Goal: Task Accomplishment & Management: Complete application form

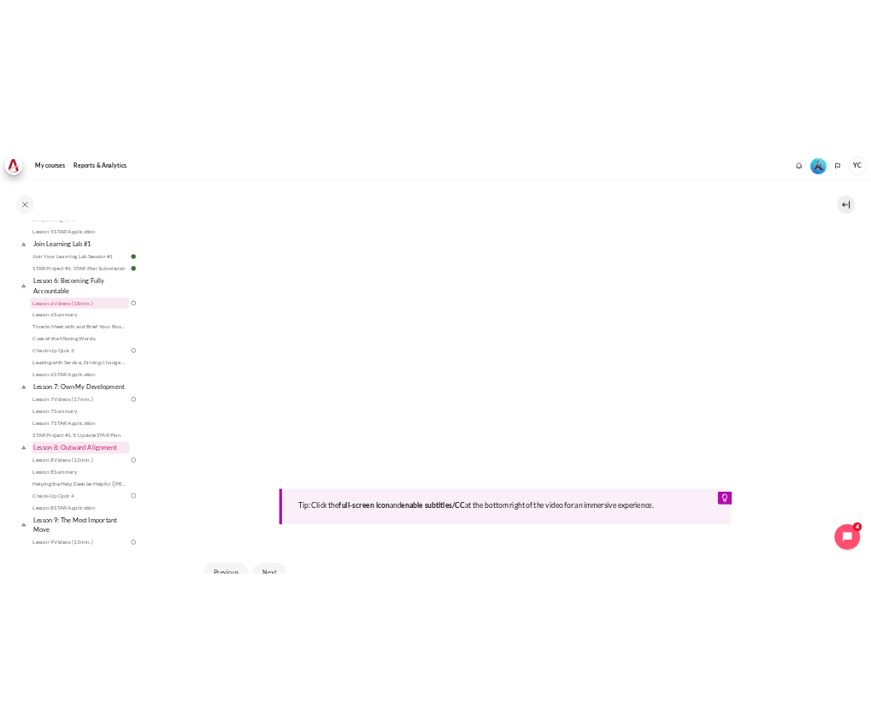
scroll to position [828, 0]
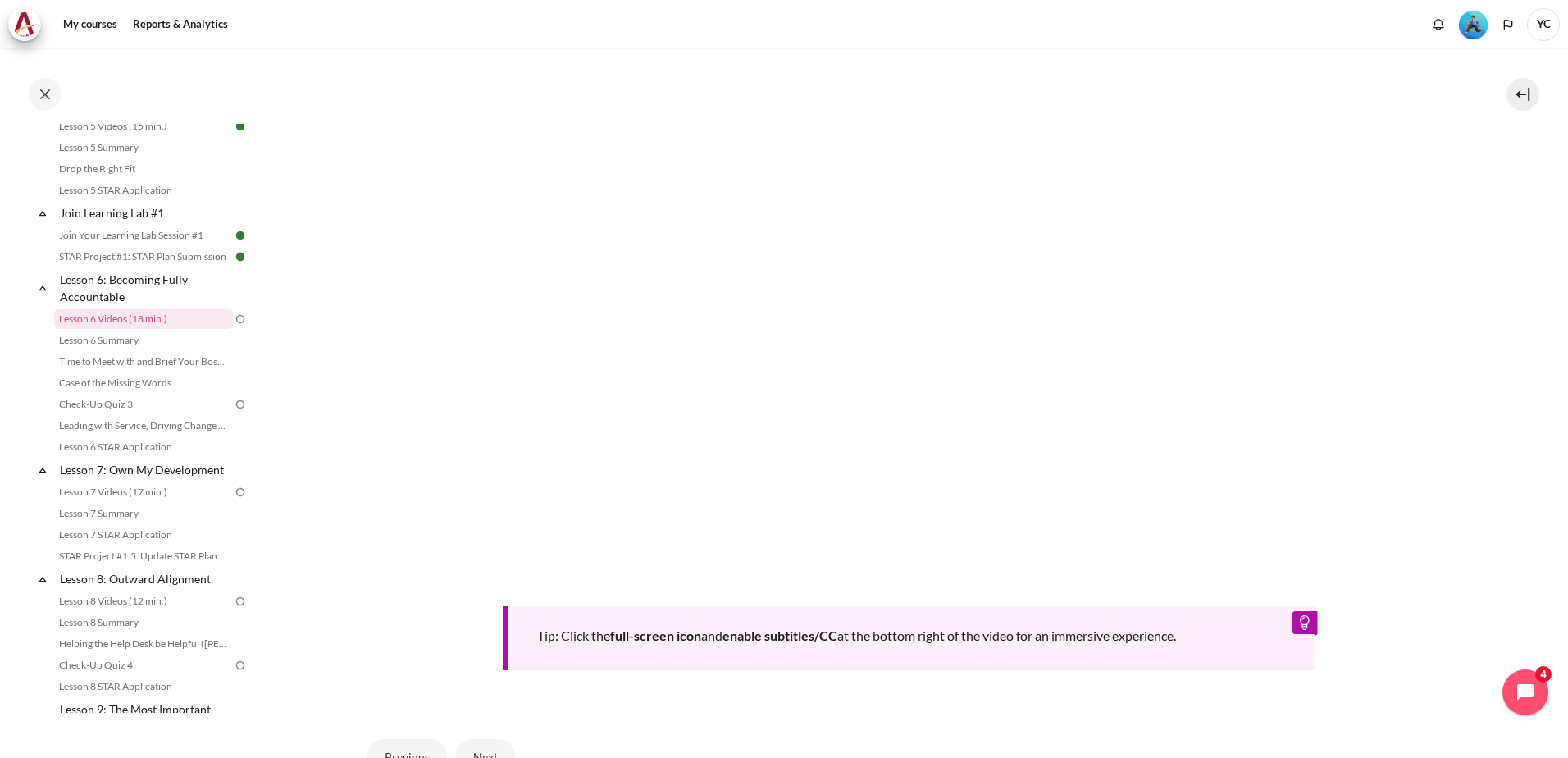
click at [1197, 585] on div "Tip: Click the full-screen icon and enable subtitles/CC at the bottom right of …" at bounding box center [909, 314] width 1084 height 714
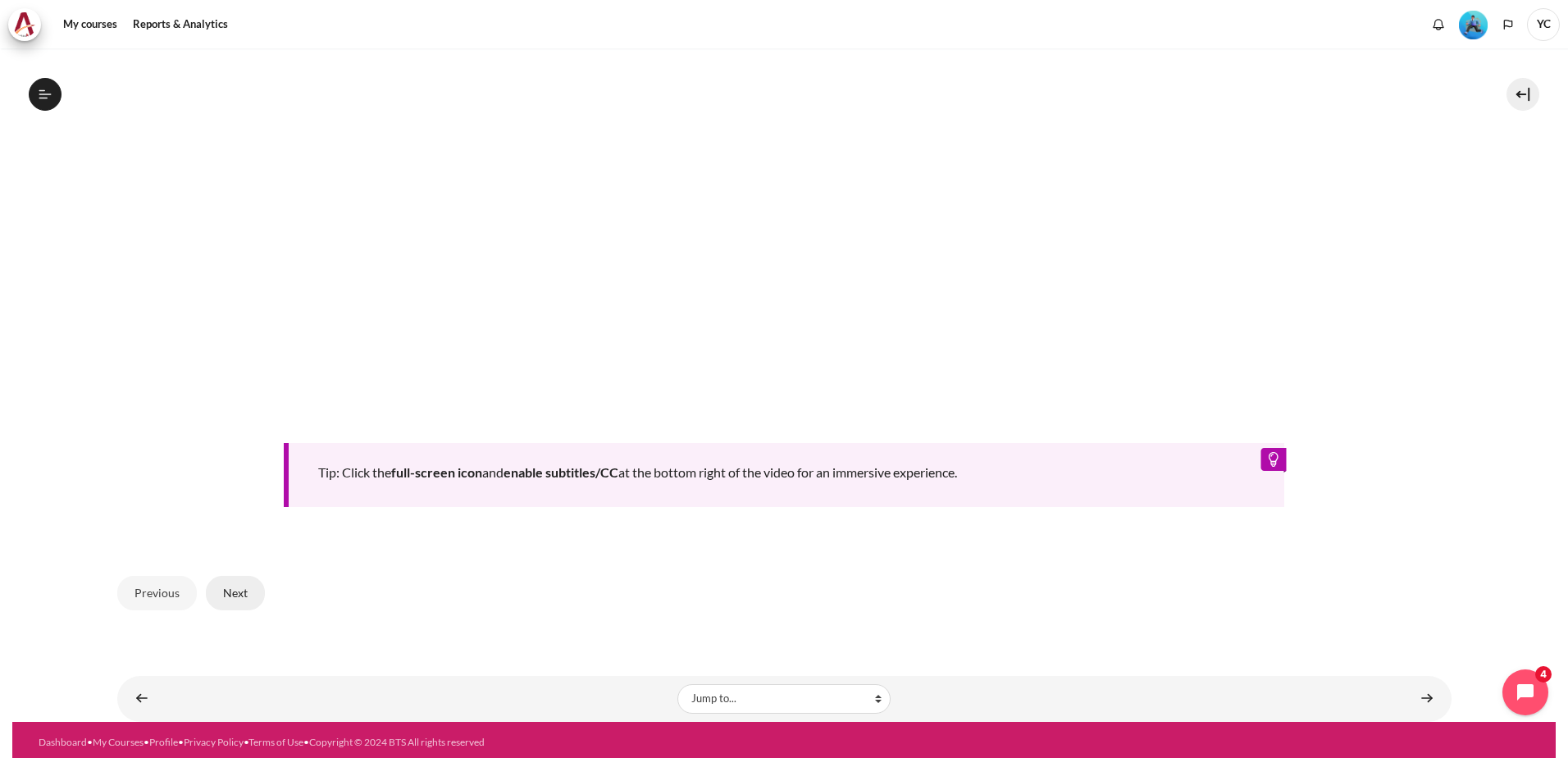
click at [233, 592] on button "Next" at bounding box center [236, 593] width 59 height 35
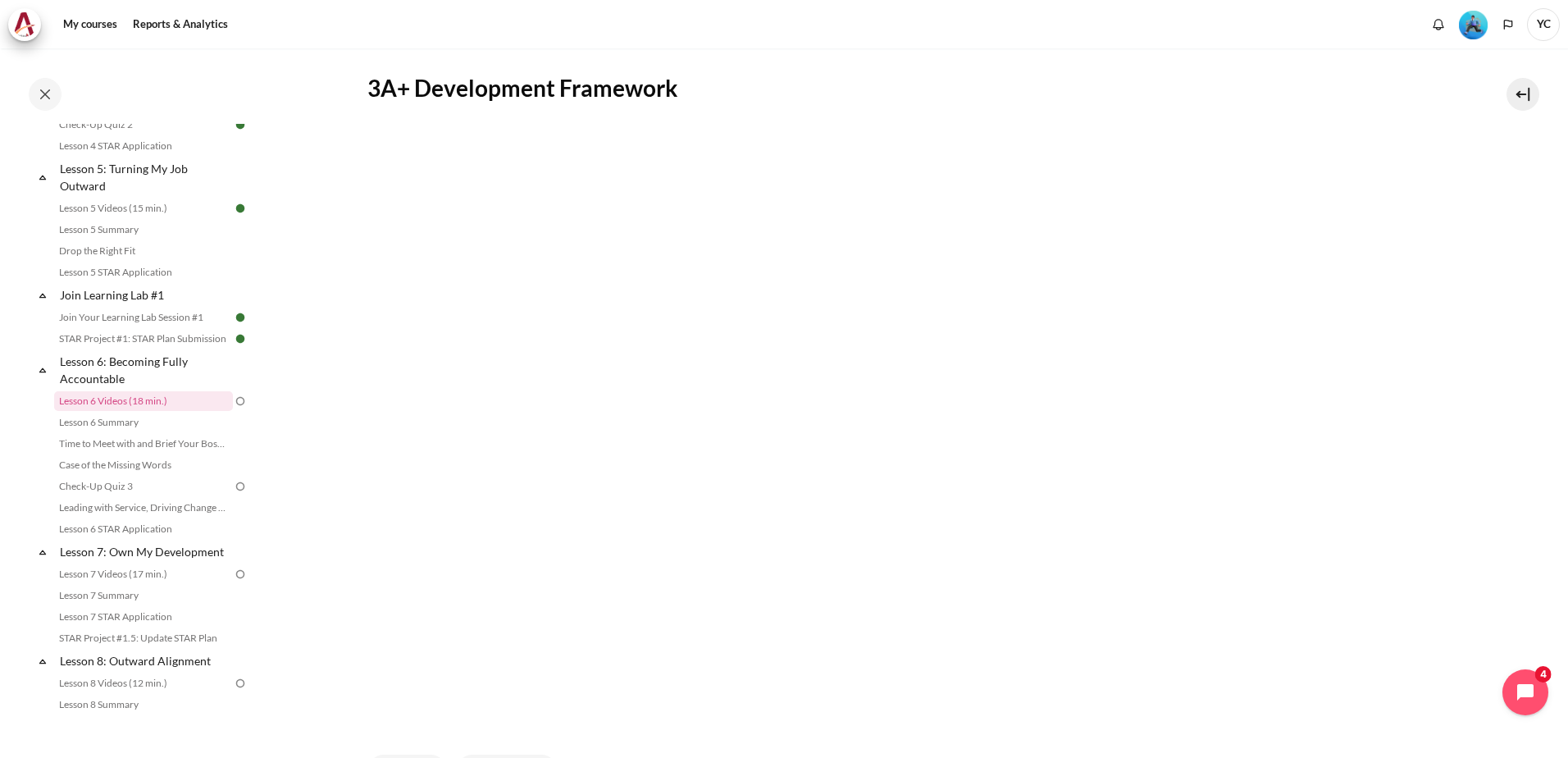
scroll to position [468, 0]
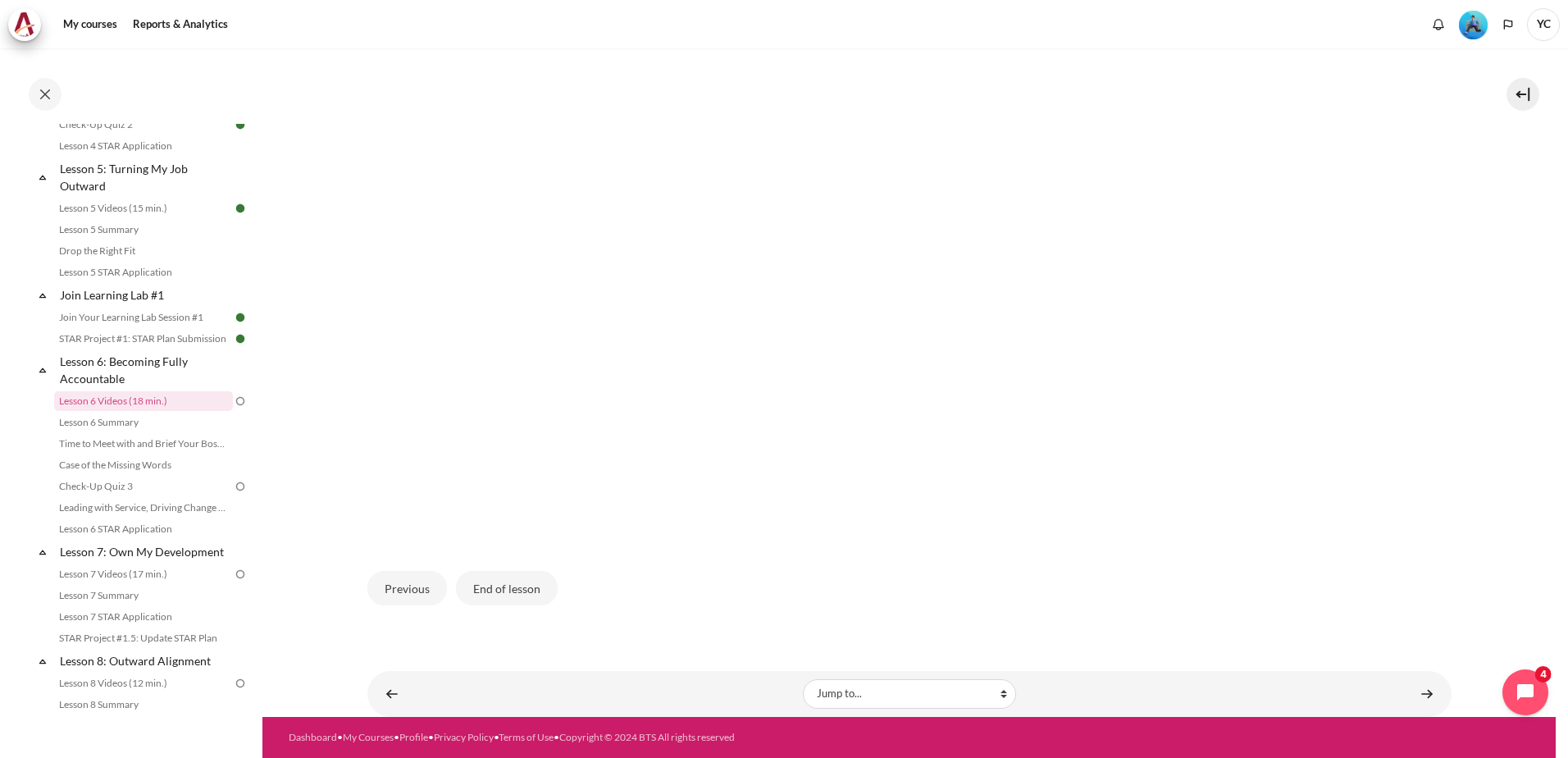
drag, startPoint x: 503, startPoint y: 580, endPoint x: 603, endPoint y: 540, distance: 107.7
click at [603, 540] on div "3A+ Development Framework Previous End of lesson" at bounding box center [909, 233] width 1084 height 777
click at [556, 443] on img "Content" at bounding box center [909, 244] width 1049 height 591
click at [505, 591] on button "End of lesson" at bounding box center [506, 588] width 102 height 35
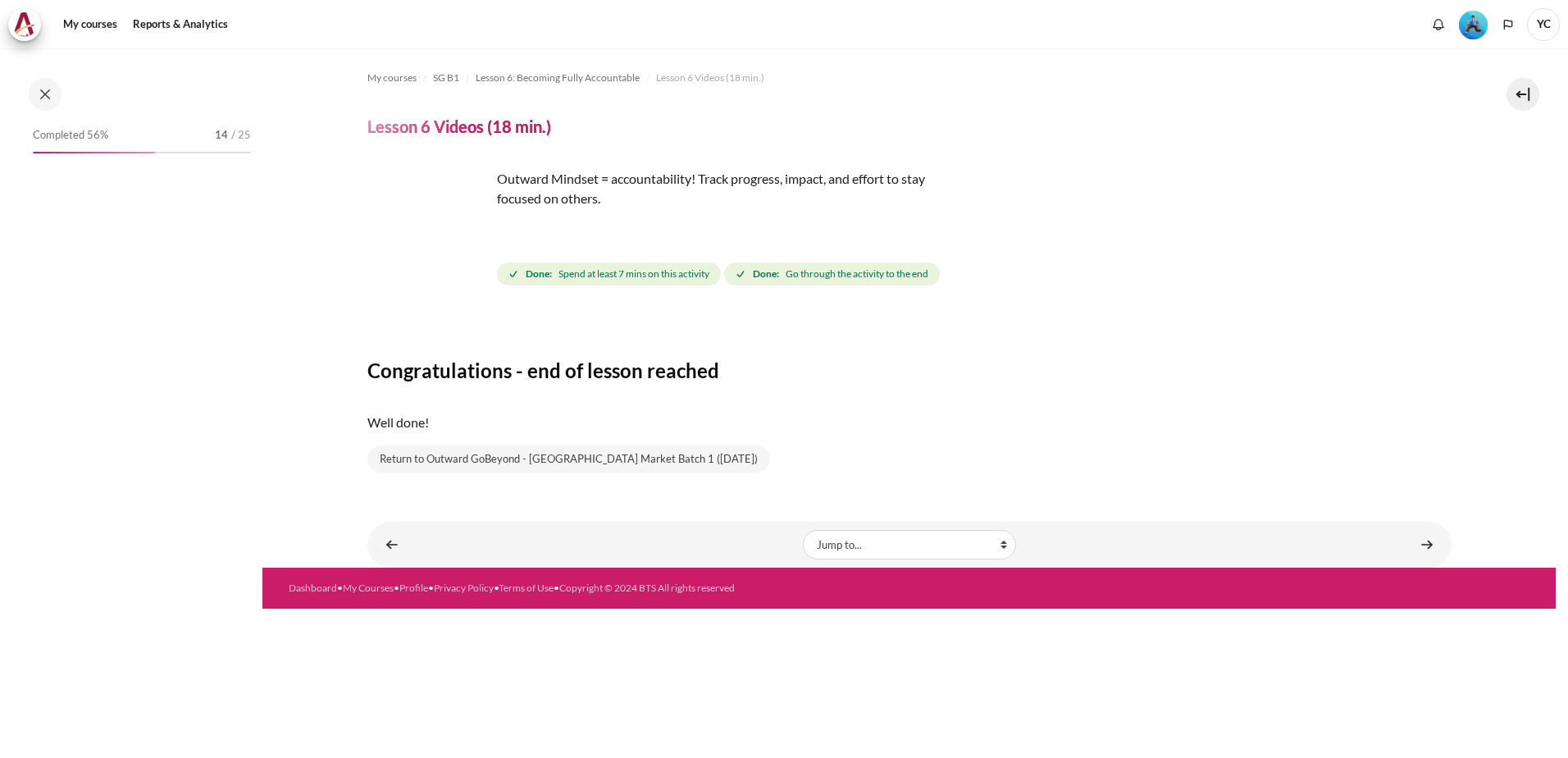
scroll to position [712, 0]
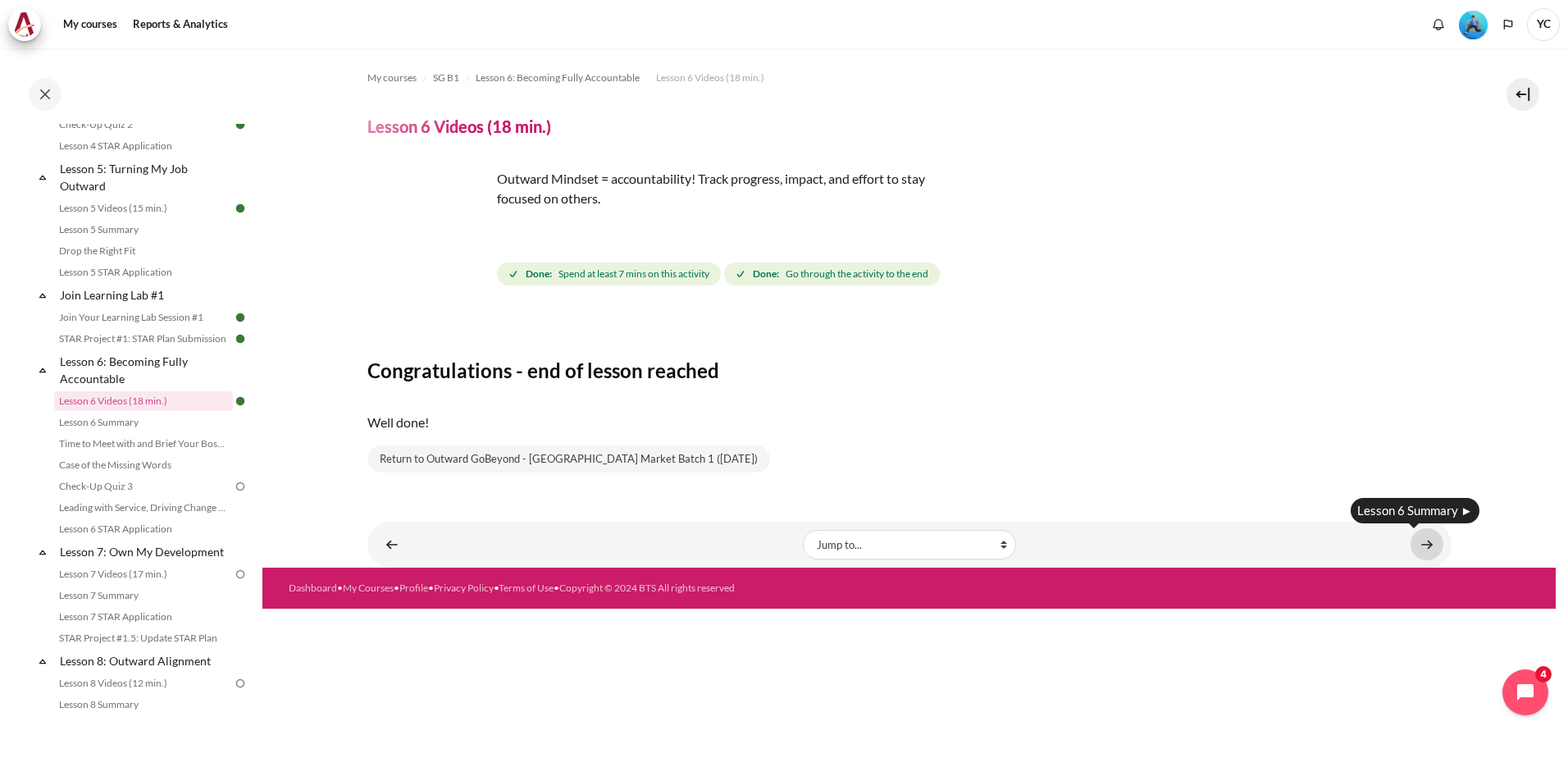
click at [1424, 545] on link "Content" at bounding box center [1426, 544] width 33 height 32
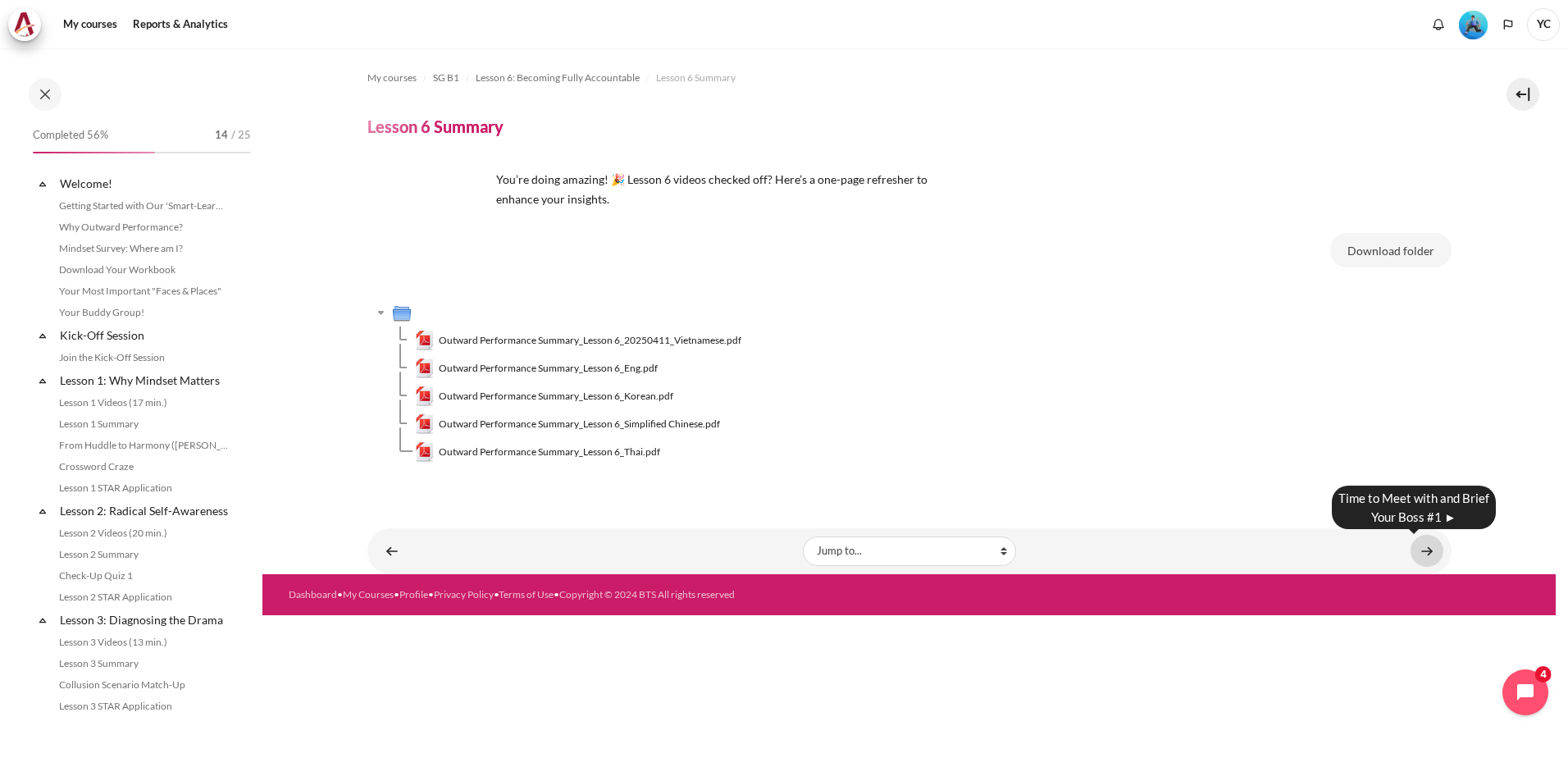
scroll to position [733, 0]
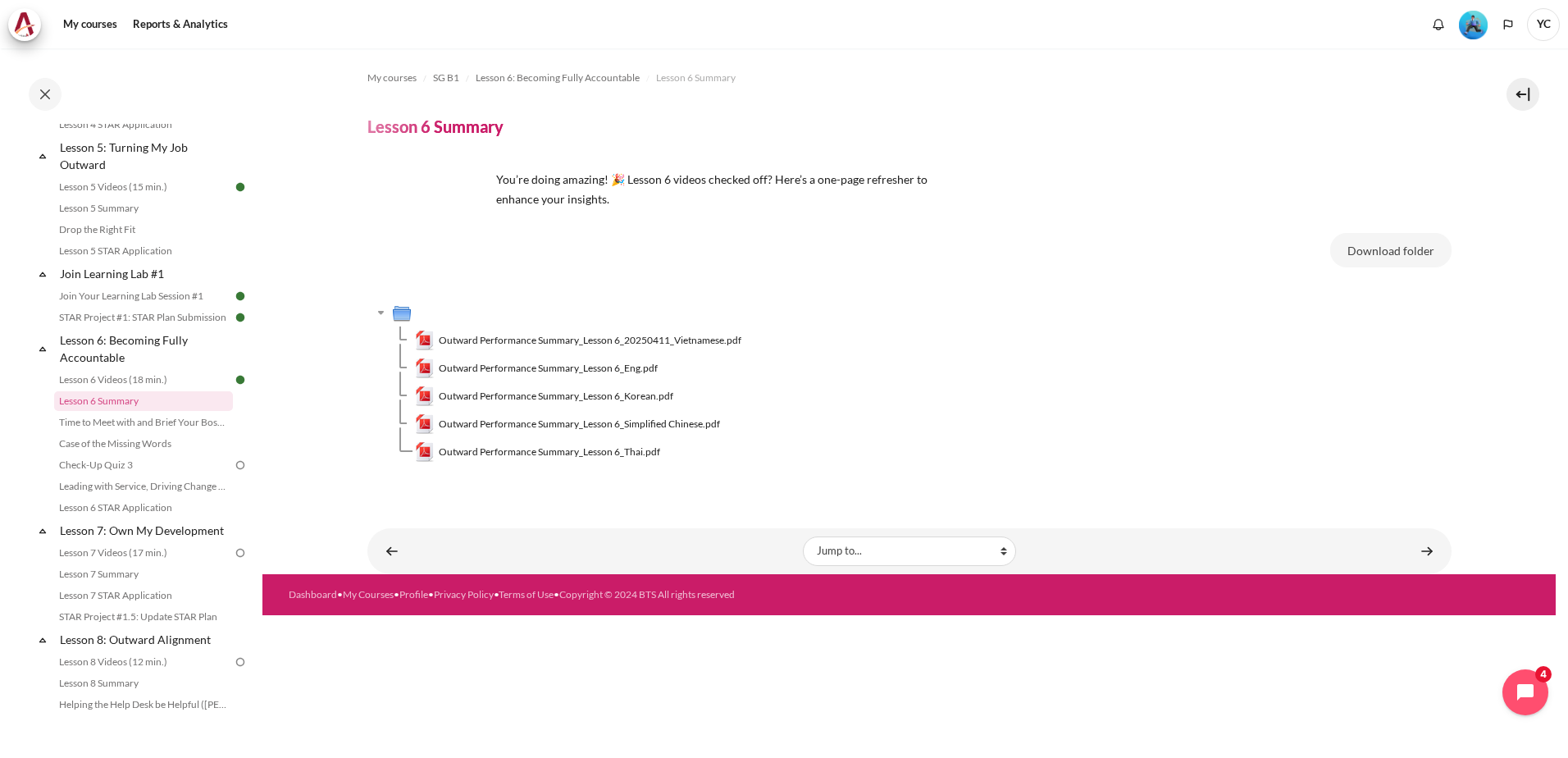
click at [1418, 452] on td "Outward Performance Summary_Lesson 6_Thai.pdf" at bounding box center [933, 452] width 1037 height 28
click at [1437, 551] on link "Content" at bounding box center [1426, 550] width 33 height 32
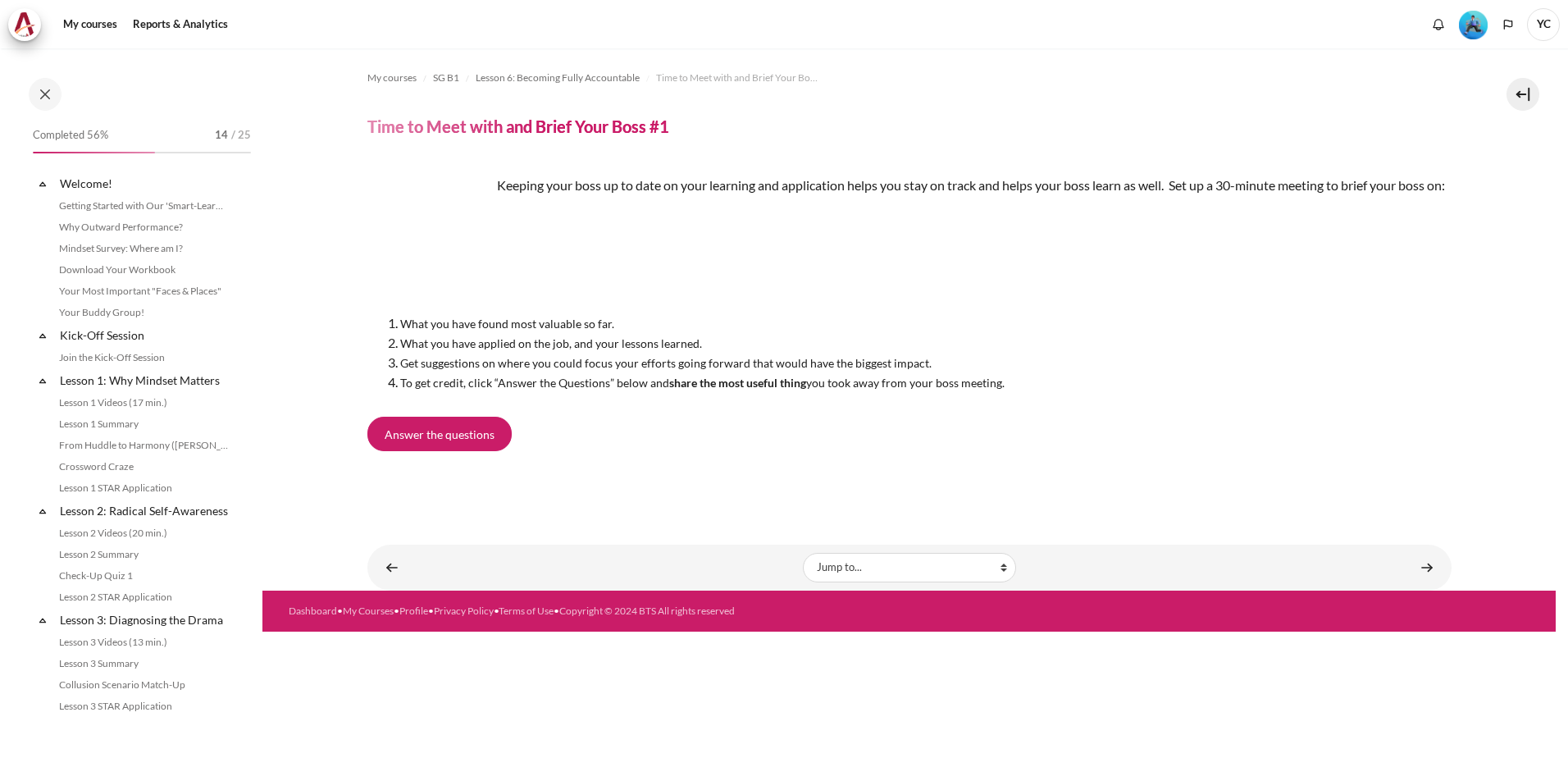
scroll to position [755, 0]
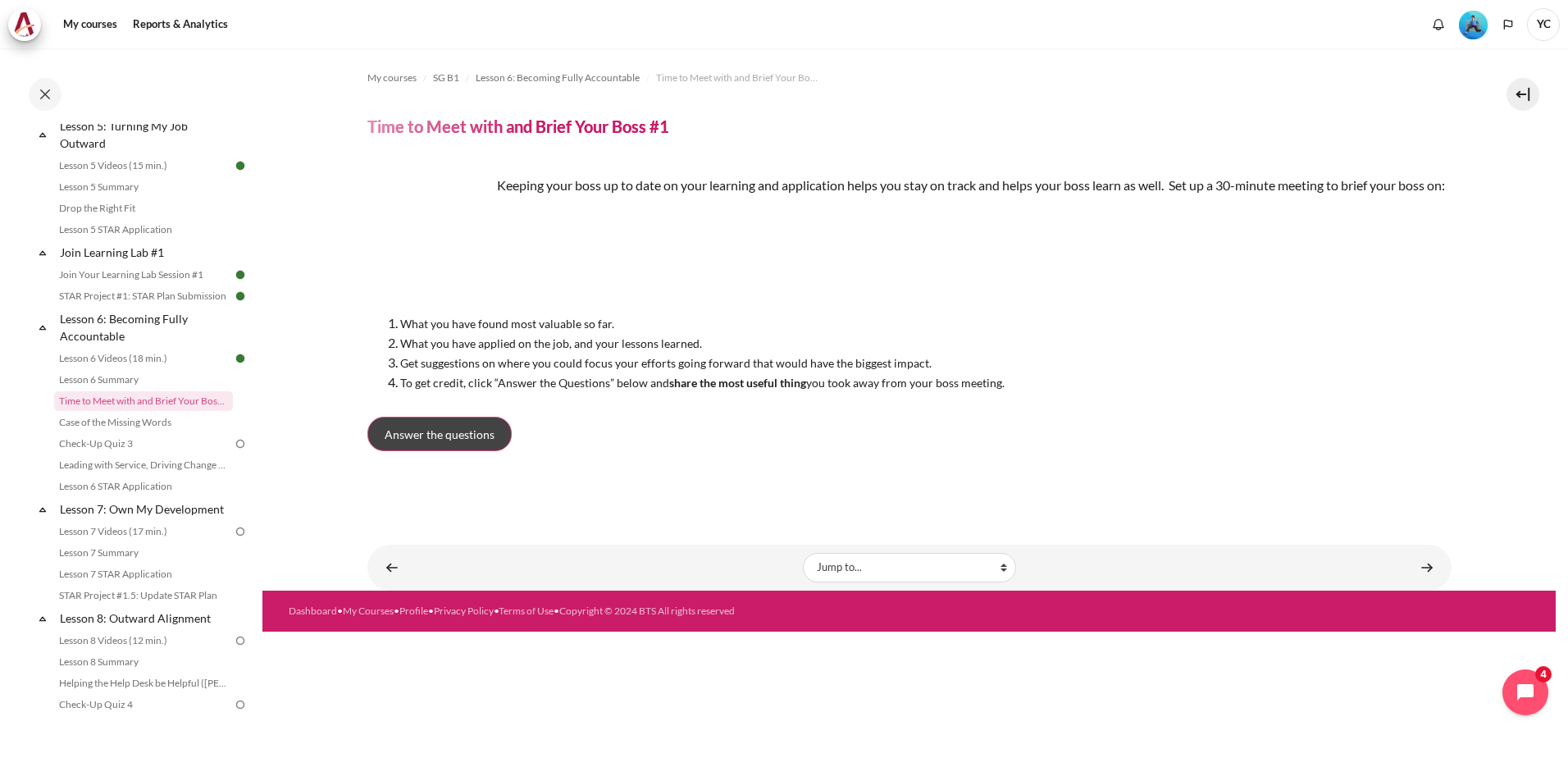
click at [486, 443] on span "Answer the questions" at bounding box center [439, 435] width 110 height 17
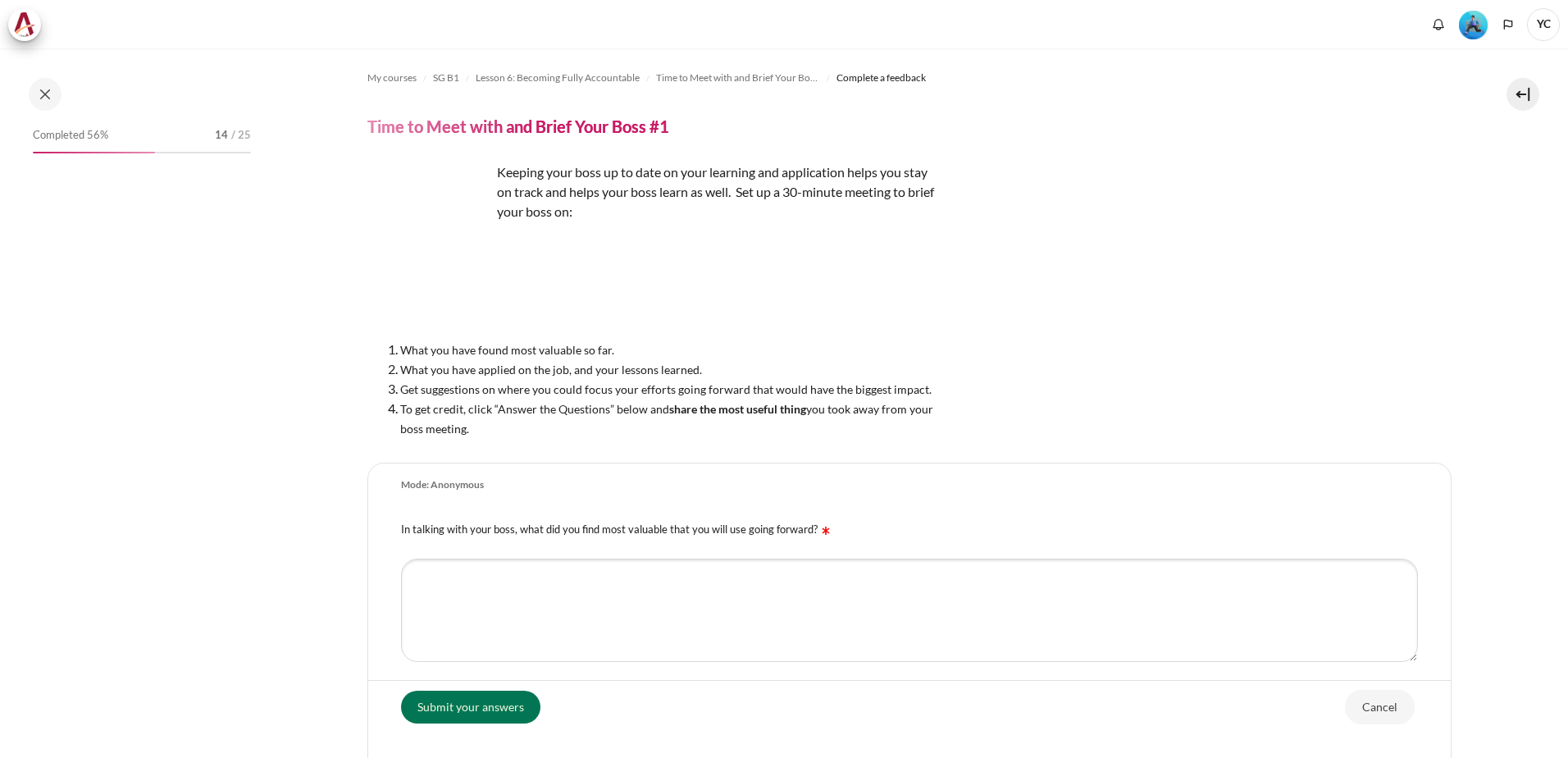
scroll to position [755, 0]
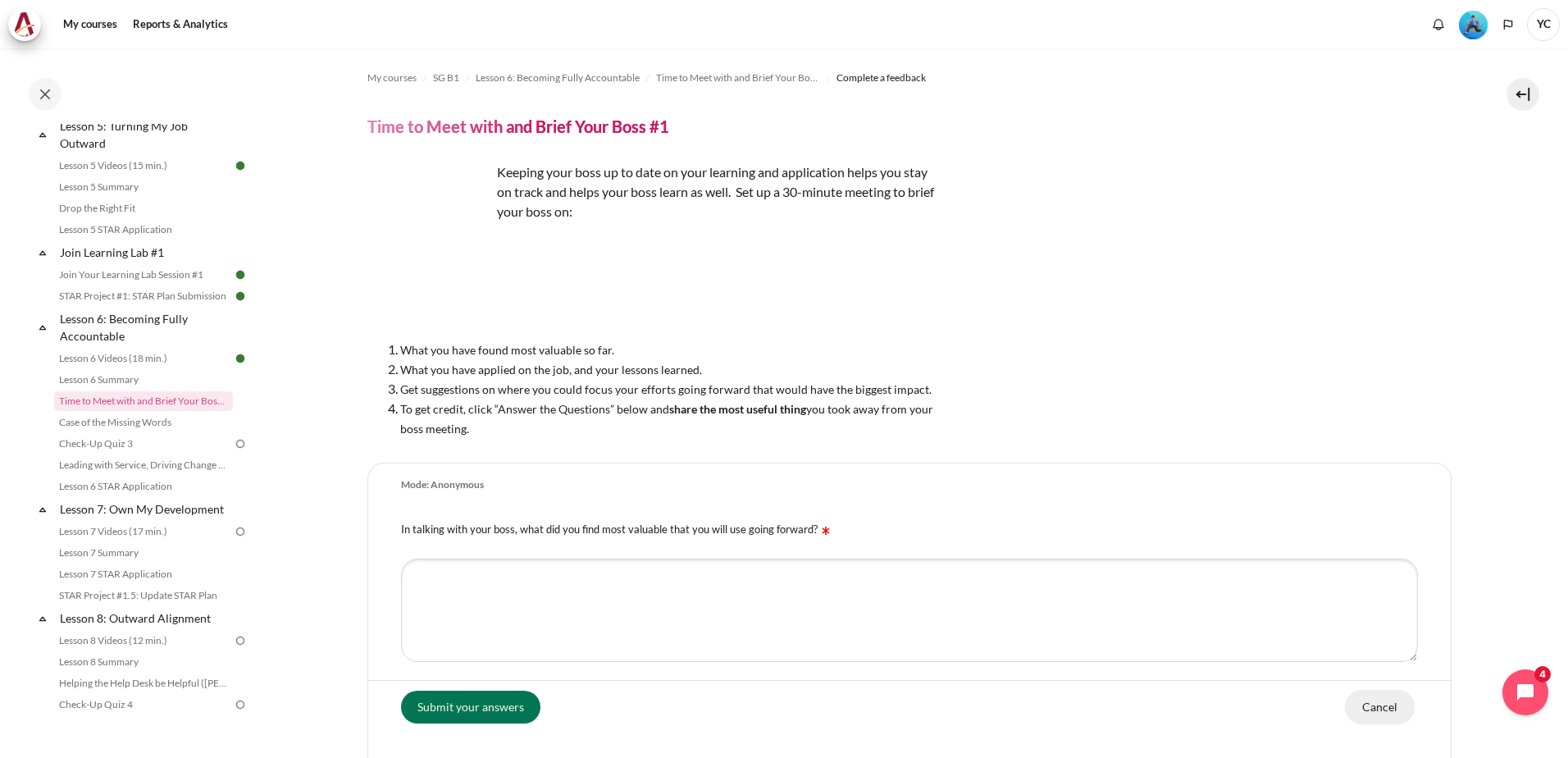
click at [1377, 713] on input "Cancel" at bounding box center [1379, 706] width 70 height 35
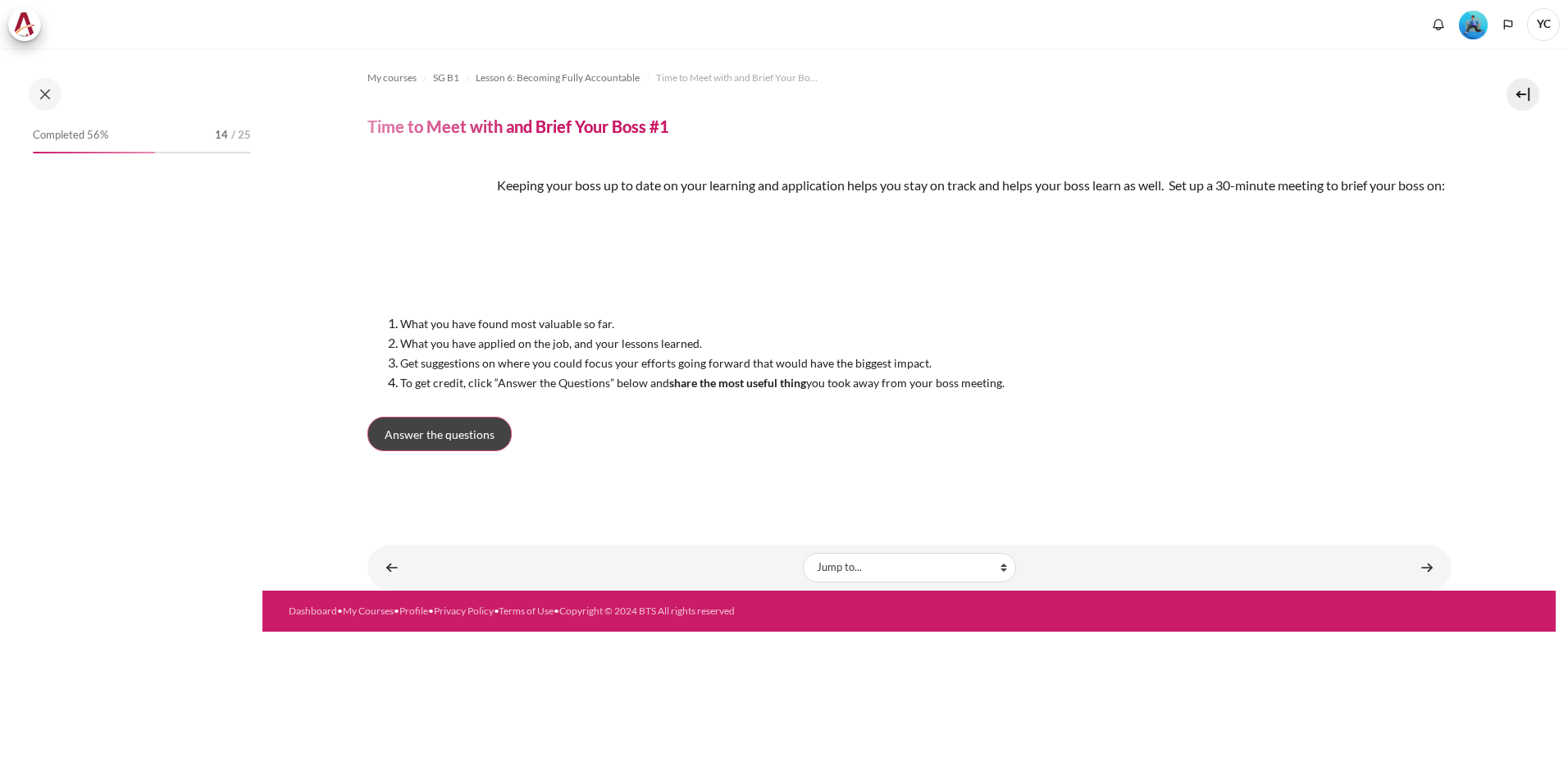
click at [473, 451] on link "Answer the questions" at bounding box center [439, 434] width 144 height 35
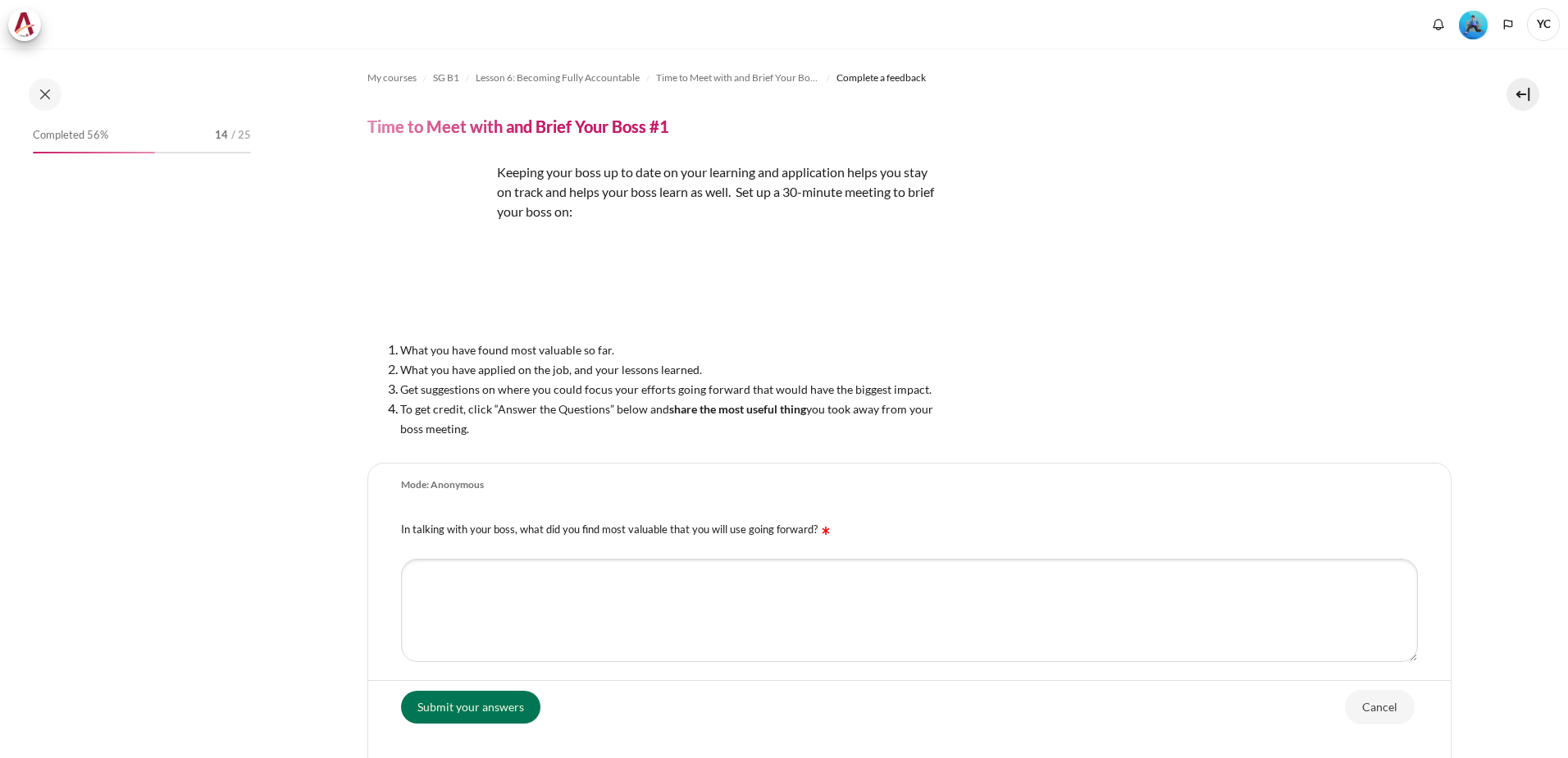
scroll to position [755, 0]
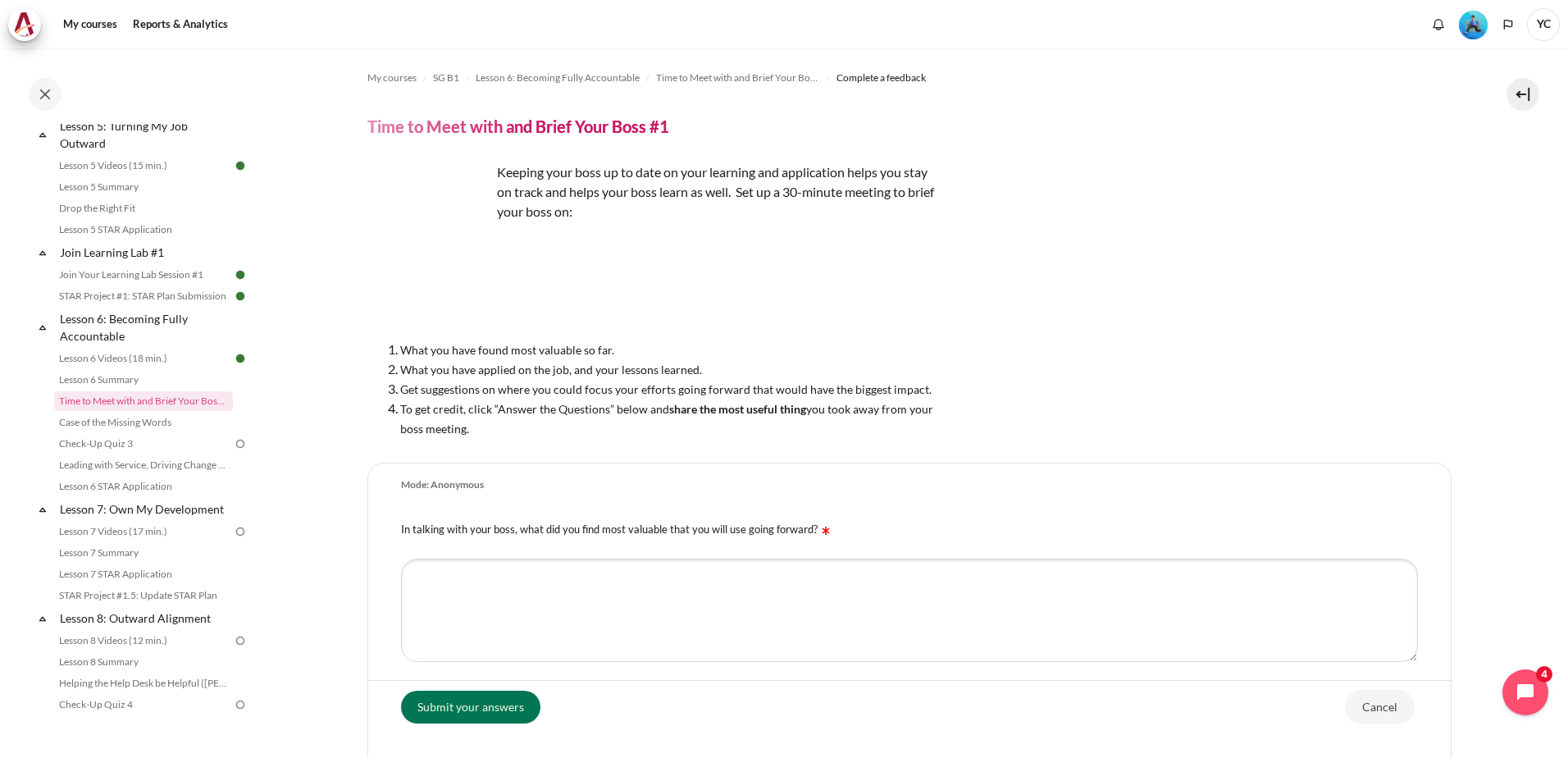
click at [480, 704] on input "Submit your answers" at bounding box center [470, 706] width 139 height 33
click at [499, 607] on textarea "In talking with your boss, what did you find most valuable that you will use go…" at bounding box center [909, 610] width 1017 height 104
type textarea "-"
click at [470, 694] on input "Submit your answers" at bounding box center [470, 706] width 139 height 33
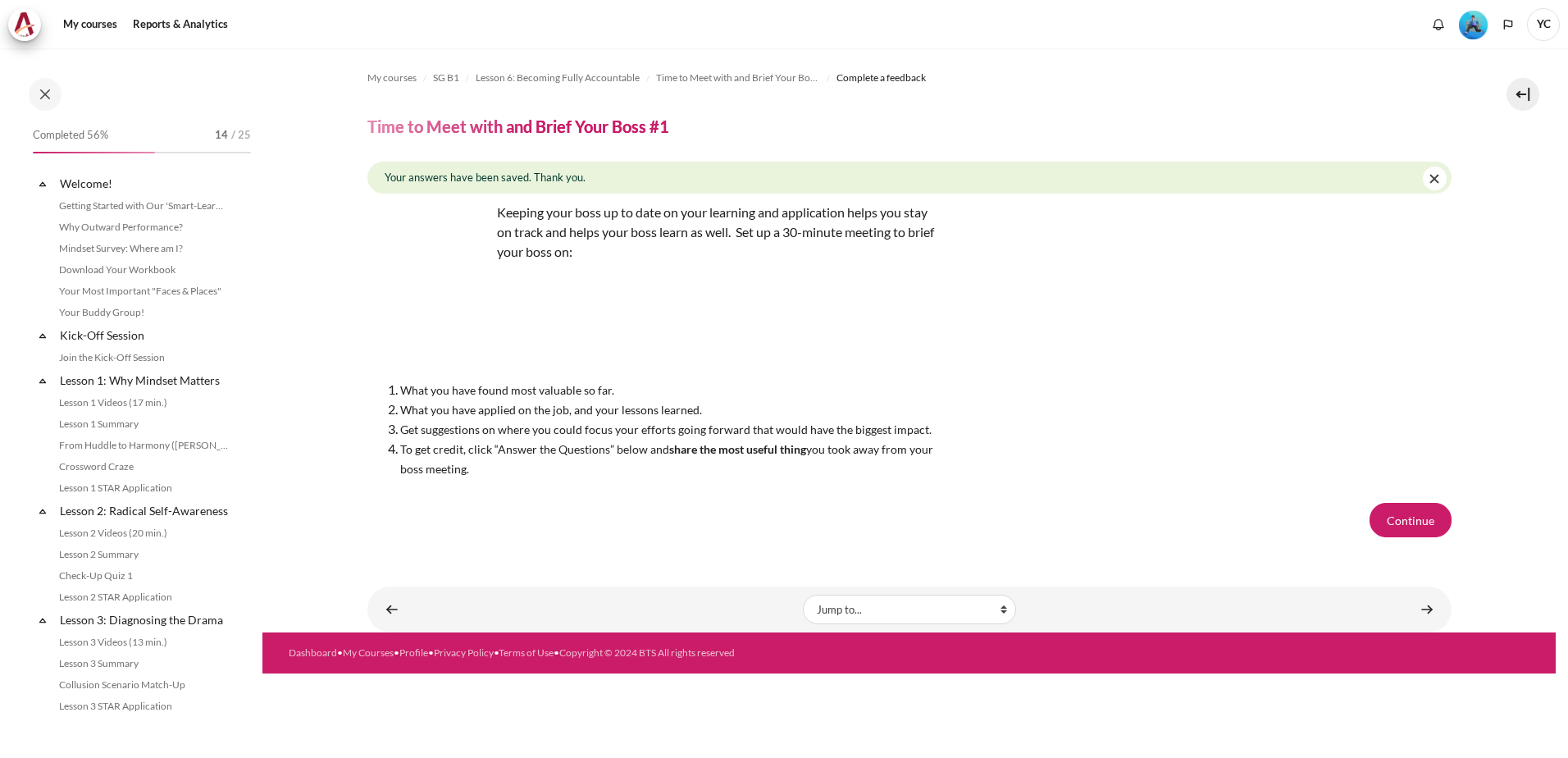
scroll to position [755, 0]
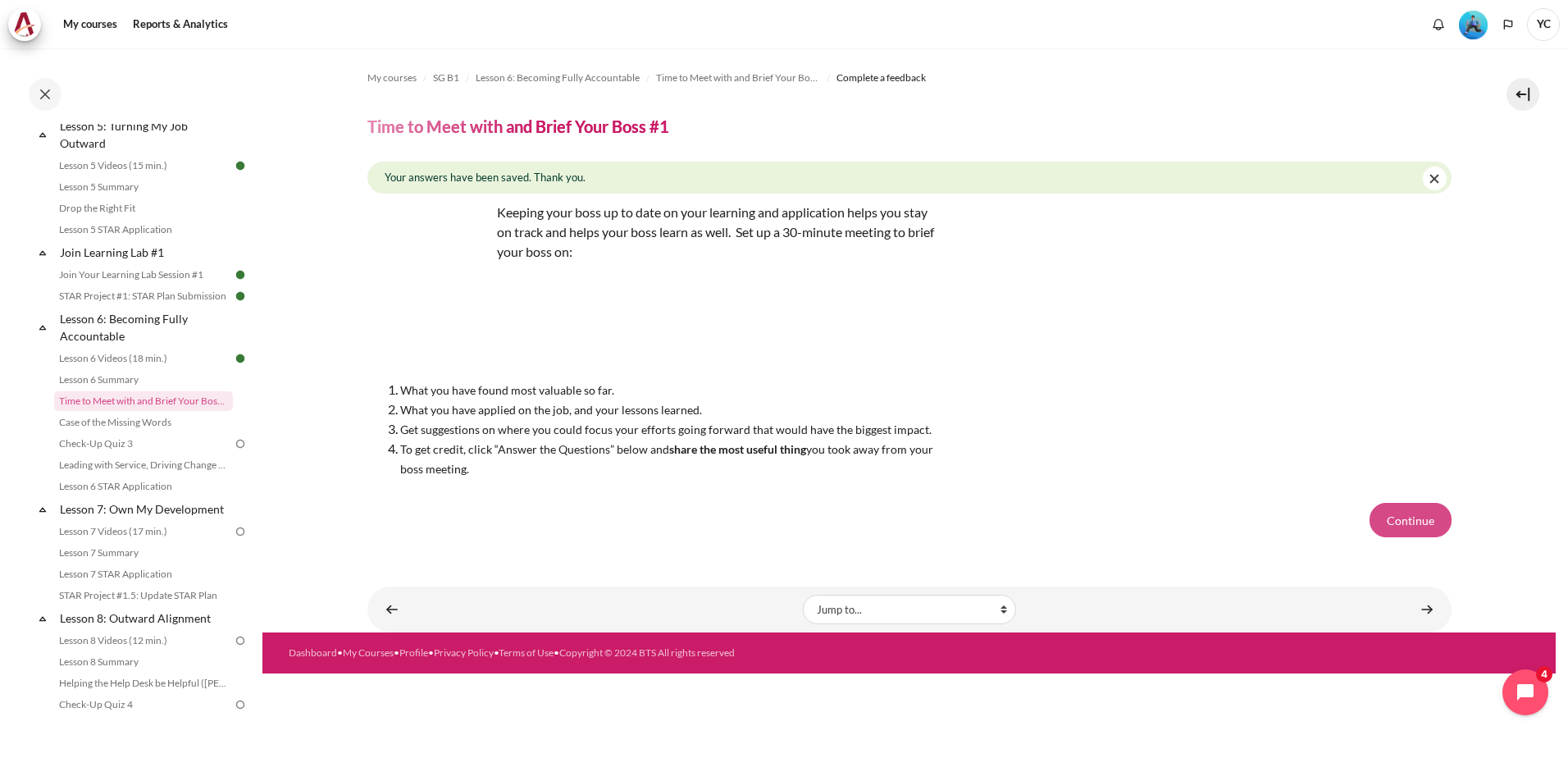
click at [1410, 515] on button "Continue" at bounding box center [1410, 520] width 82 height 35
